Goal: Obtain resource: Download file/media

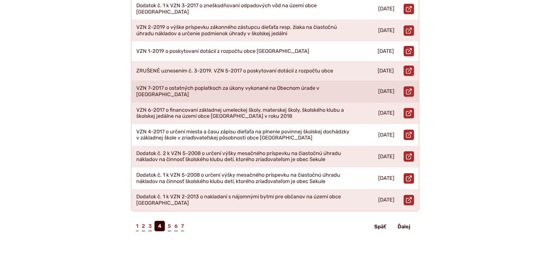
scroll to position [231, 0]
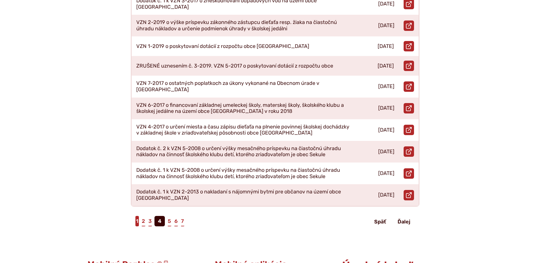
click at [138, 216] on link "1" at bounding box center [136, 221] width 3 height 10
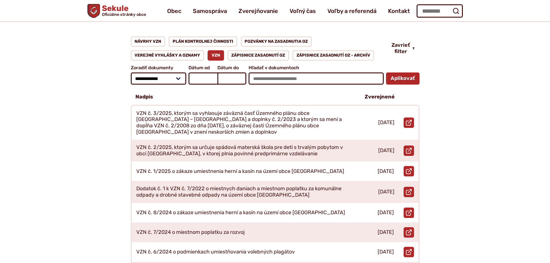
scroll to position [58, 0]
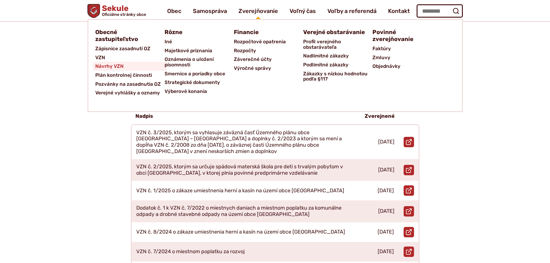
click at [114, 67] on span "Návrhy VZN" at bounding box center [109, 66] width 28 height 9
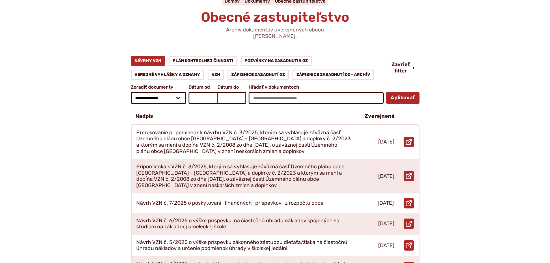
scroll to position [87, 0]
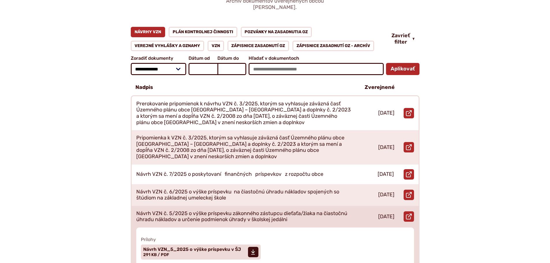
click at [199, 210] on p "Návrh VZN č. 5/2025 o výške príspevku zákonného zástupcu dieťaťa/žiaka na čiast…" at bounding box center [243, 216] width 215 height 12
click at [177, 247] on span "Návrh VZN_5_2025 o výške príspevku v ŠJ" at bounding box center [192, 249] width 98 height 5
